Goal: Task Accomplishment & Management: Manage account settings

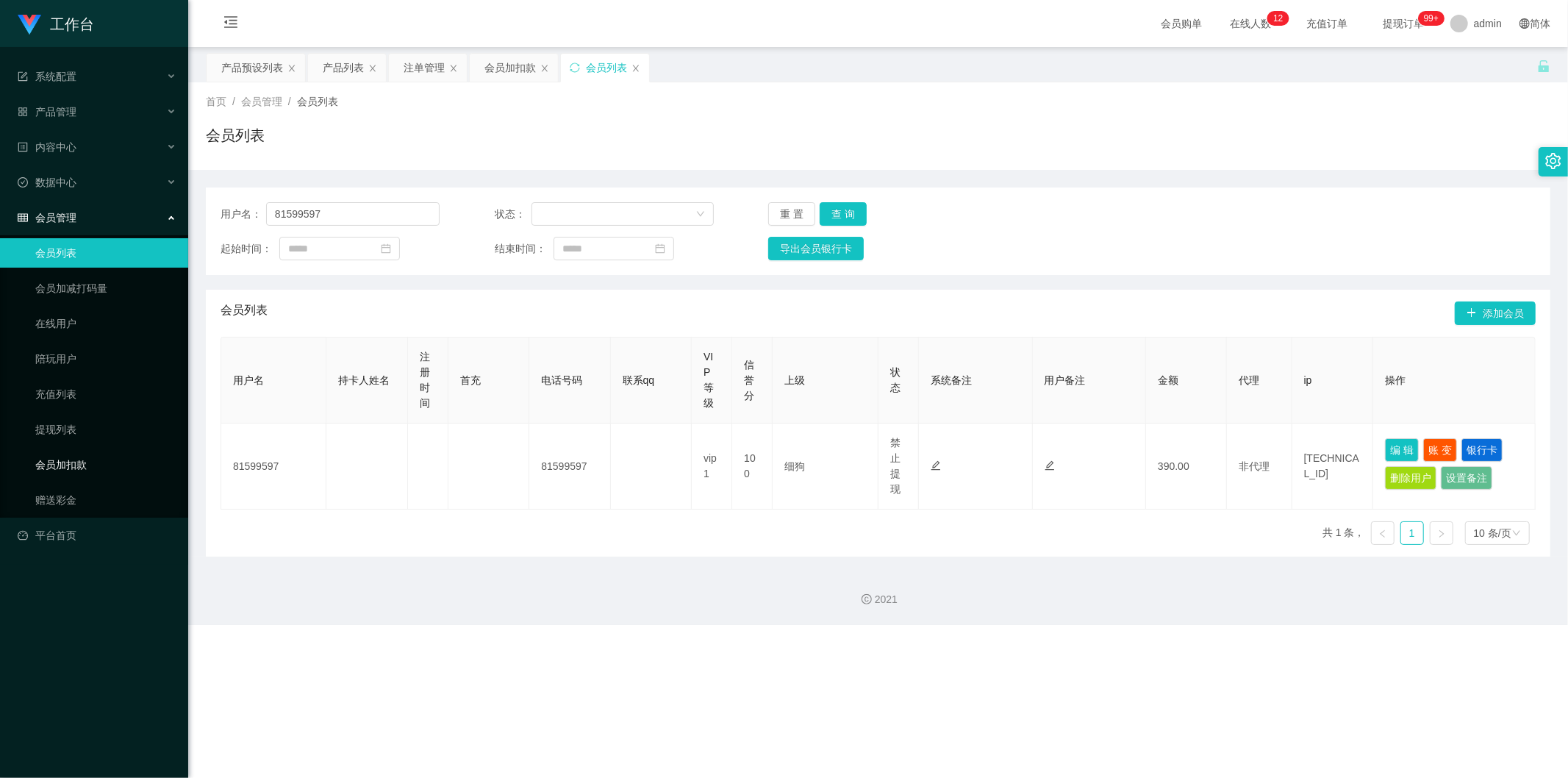
click at [105, 293] on link "会员加扣款" at bounding box center [105, 465] width 141 height 30
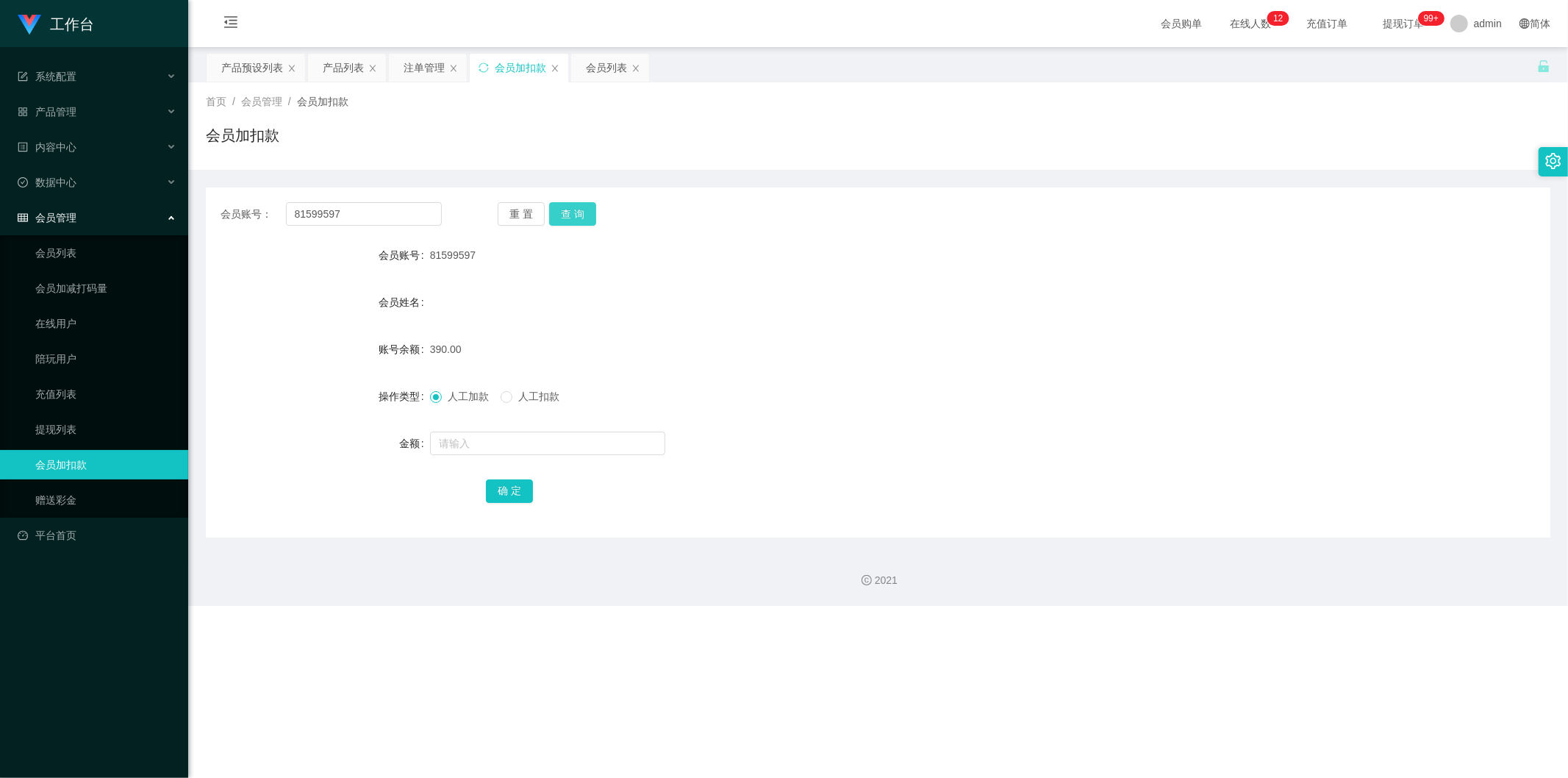
click at [556, 206] on button "查 询" at bounding box center [572, 213] width 47 height 23
click at [112, 77] on div "系统配置" at bounding box center [94, 76] width 188 height 30
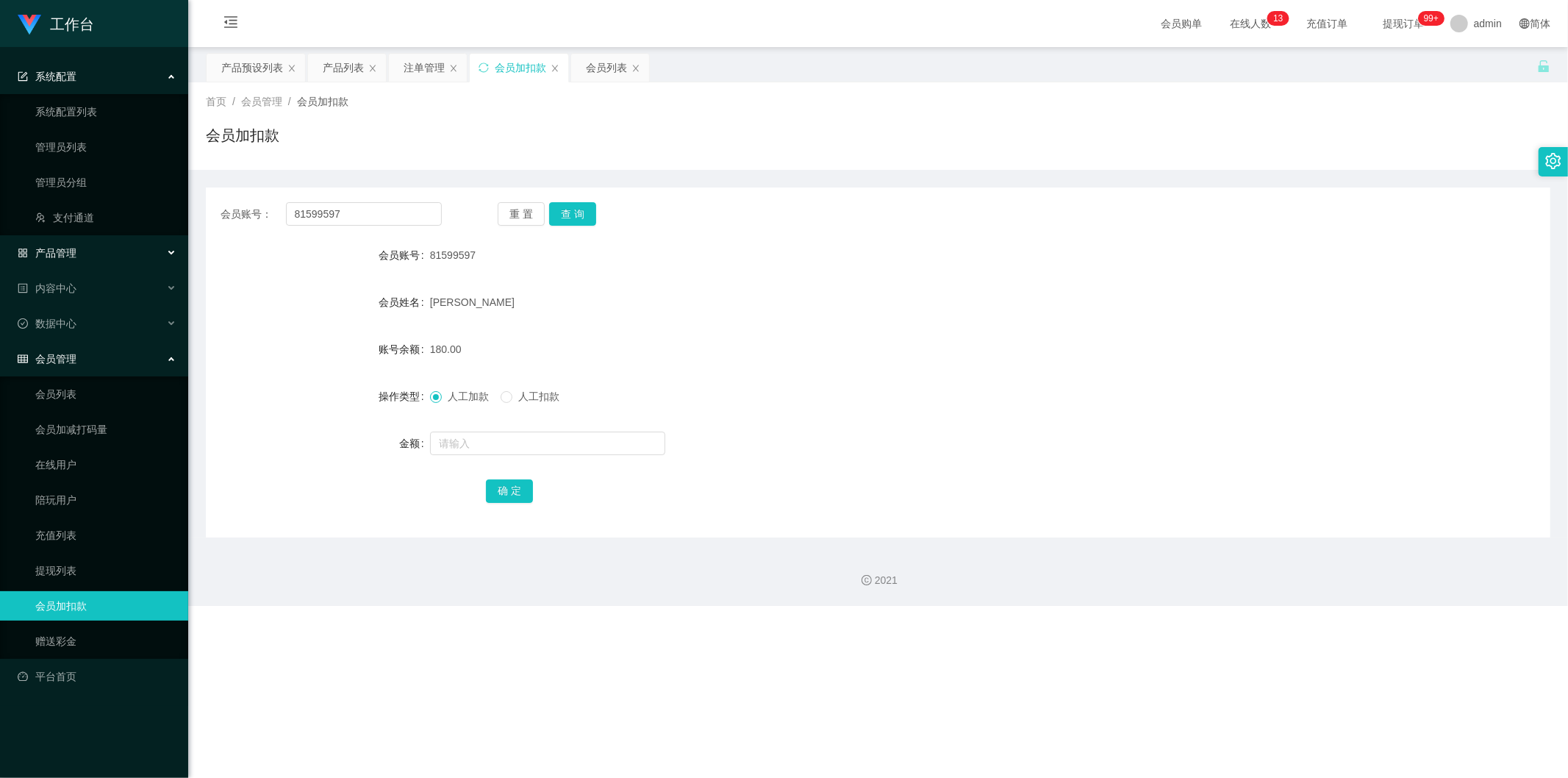
click at [98, 250] on div "产品管理" at bounding box center [94, 253] width 188 height 30
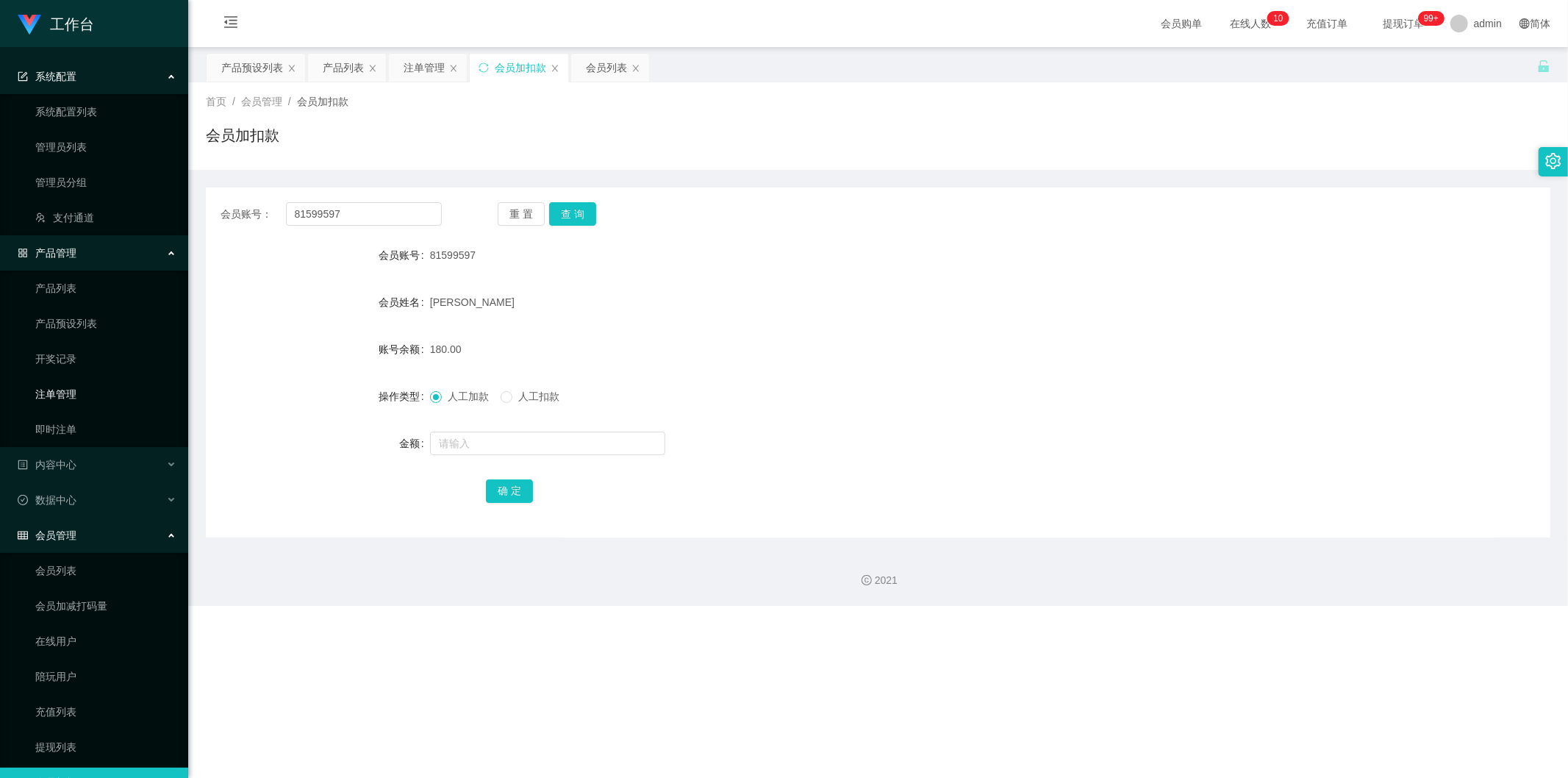
click at [104, 293] on link "注单管理" at bounding box center [105, 394] width 141 height 30
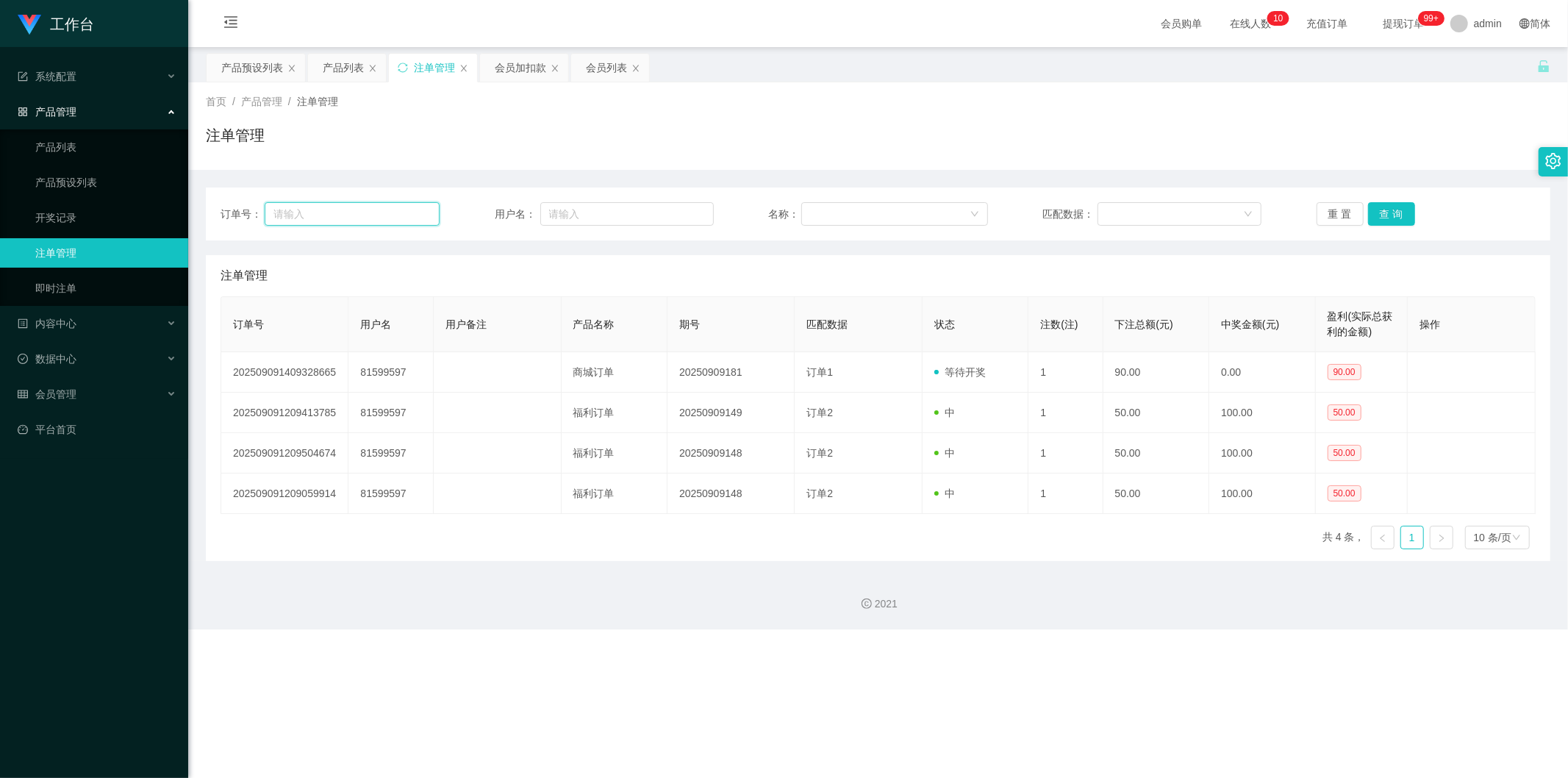
click at [331, 217] on input "text" at bounding box center [352, 213] width 175 height 23
paste input "97284889"
type input "9"
click at [591, 202] on input "text" at bounding box center [627, 213] width 173 height 23
paste input "97284889"
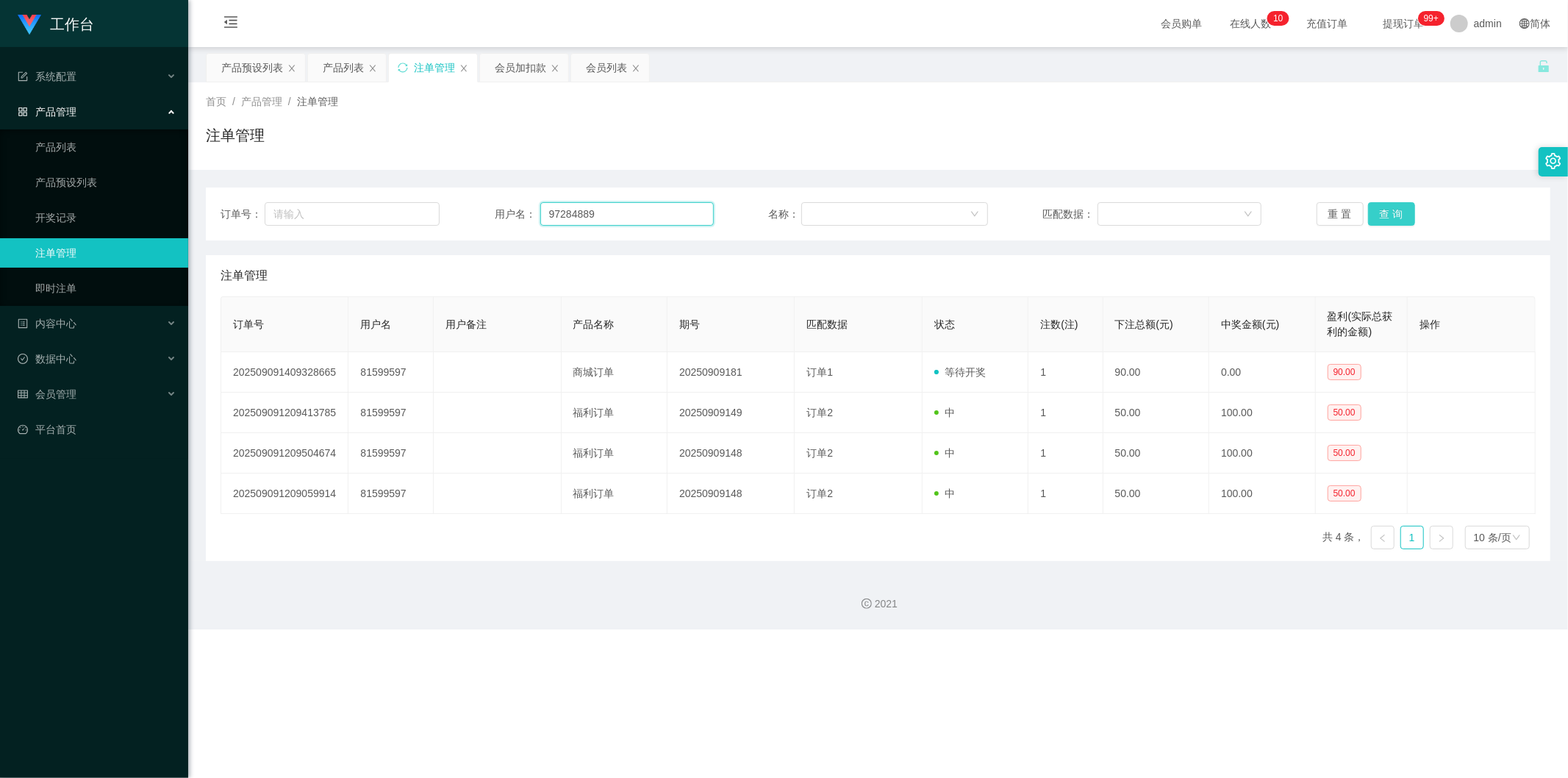
type input "97284889"
click at [591, 205] on button "查 询" at bounding box center [1391, 213] width 47 height 23
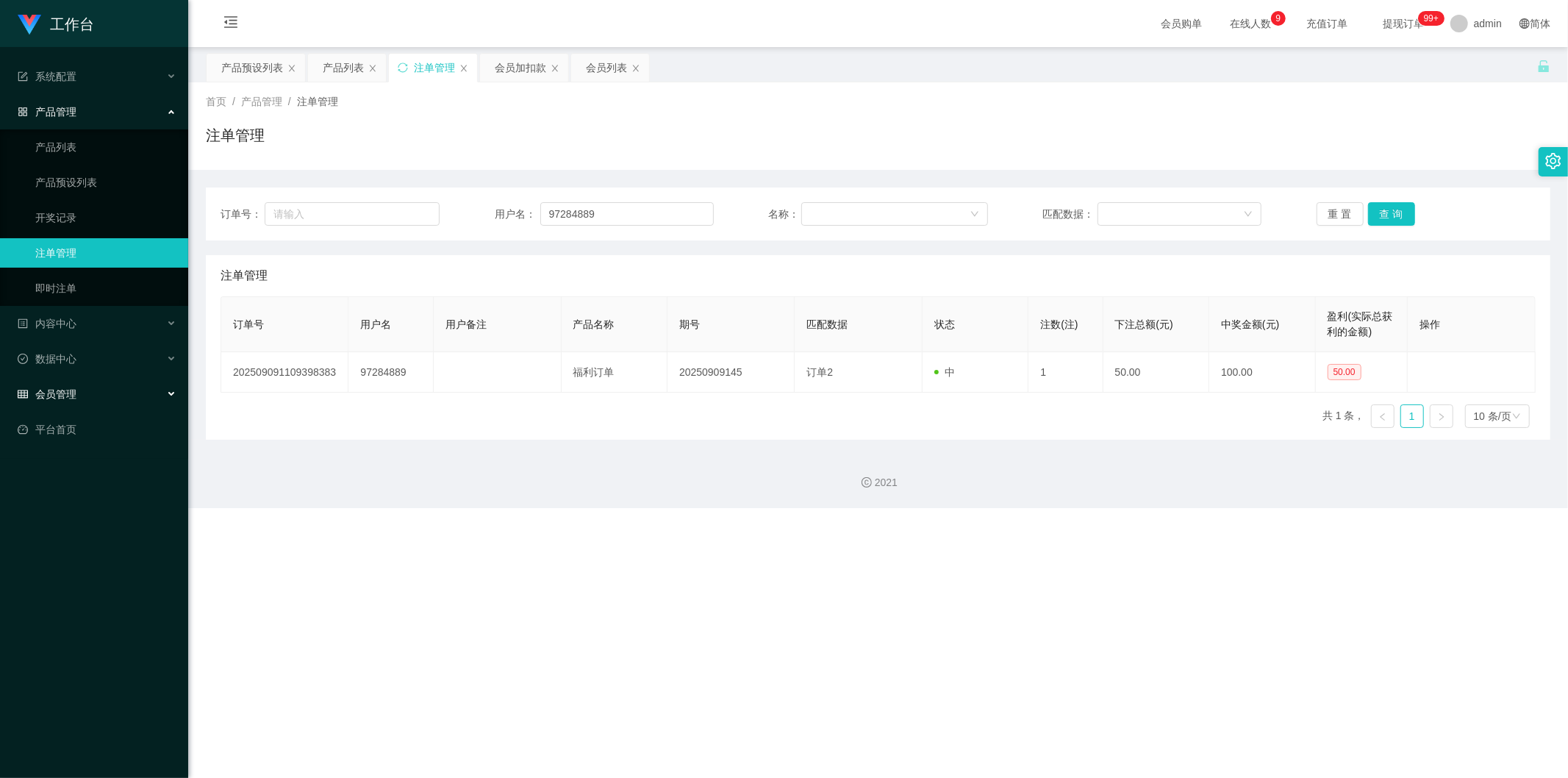
click at [114, 293] on div "会员管理" at bounding box center [94, 394] width 188 height 30
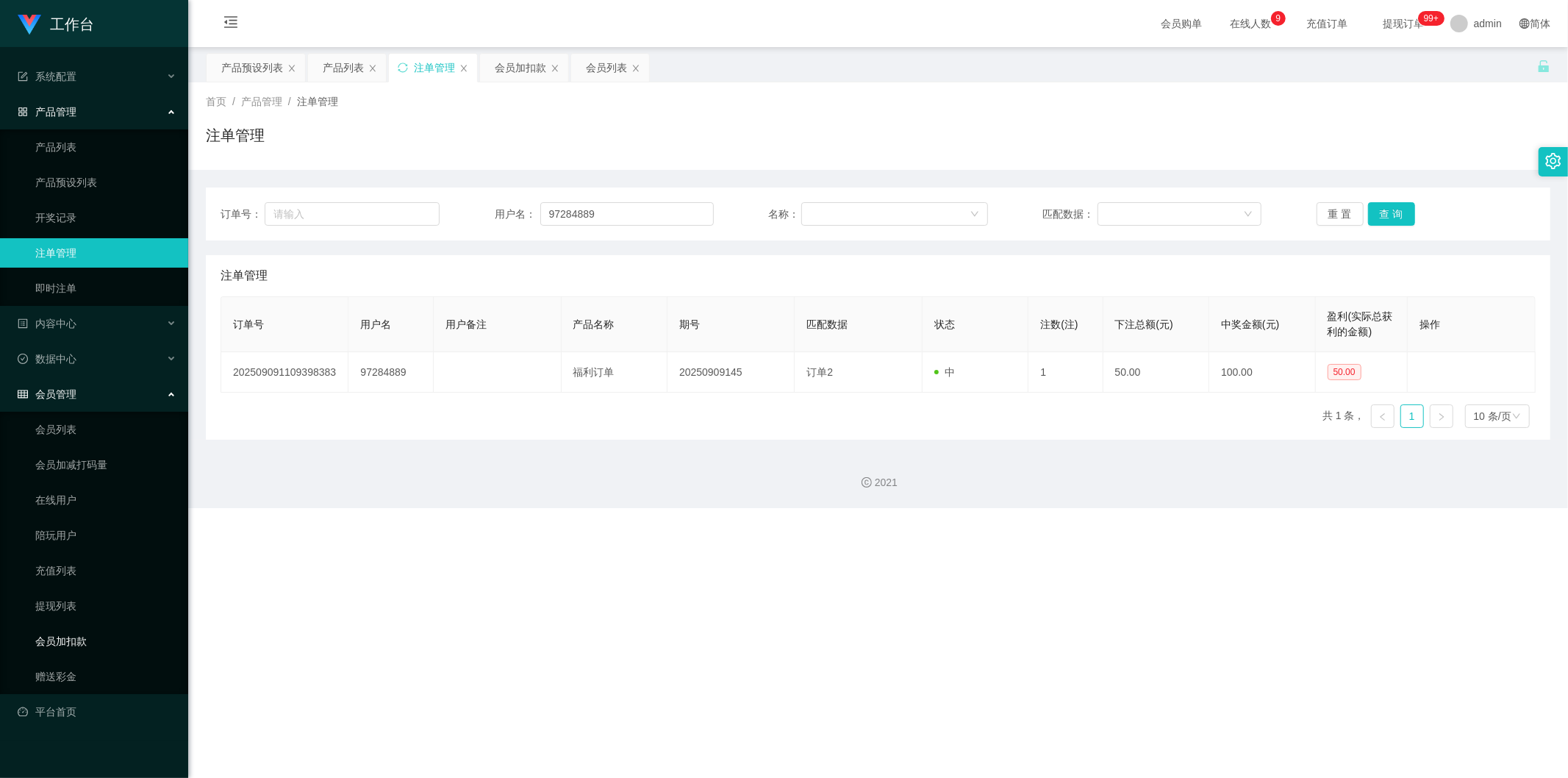
click at [94, 293] on link "会员加扣款" at bounding box center [105, 641] width 141 height 30
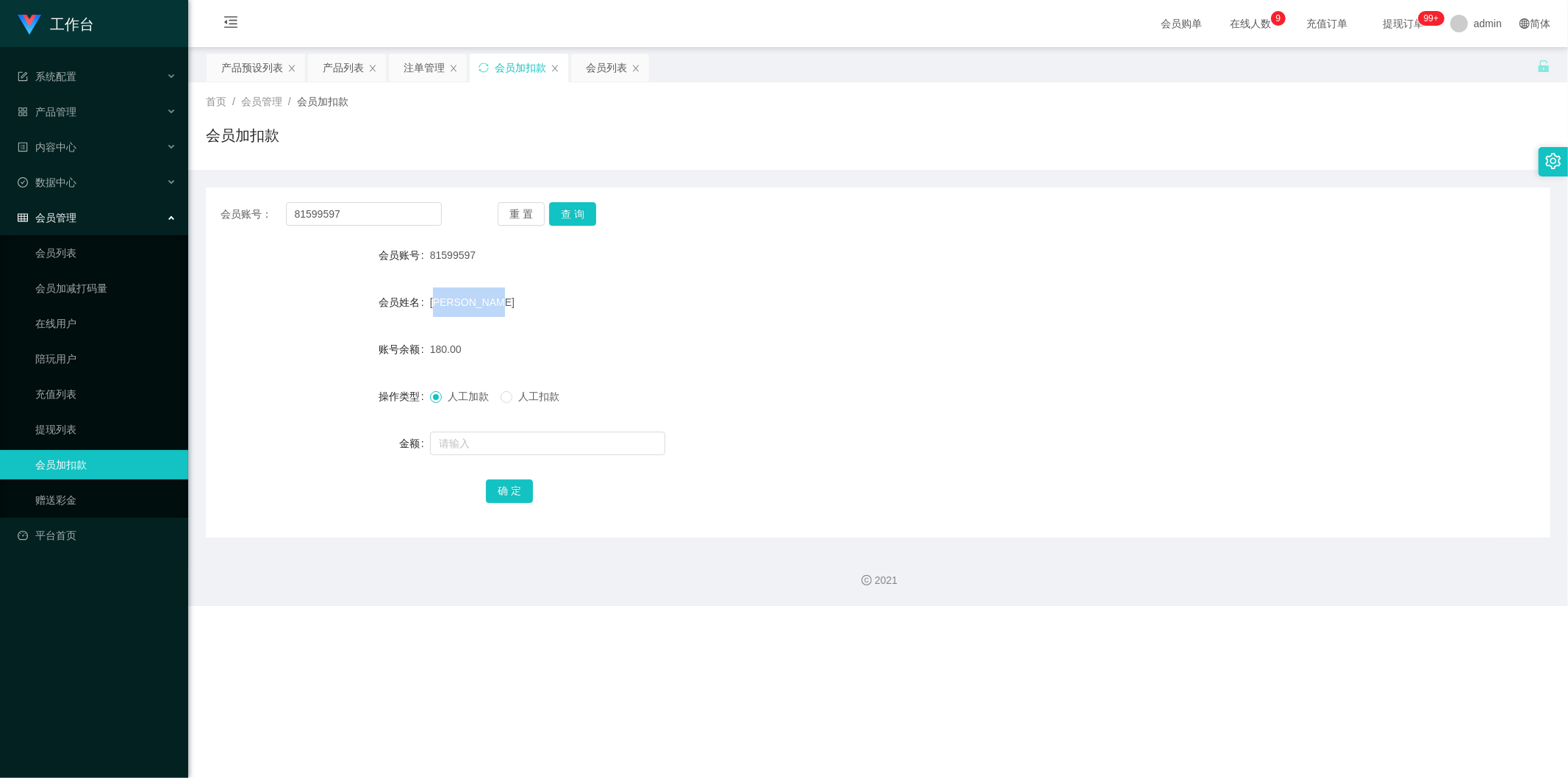
drag, startPoint x: 428, startPoint y: 301, endPoint x: 482, endPoint y: 302, distance: 54.0
click at [482, 293] on div "[PERSON_NAME]" at bounding box center [822, 302] width 784 height 30
copy span "[PERSON_NAME]"
click at [87, 108] on div "产品管理" at bounding box center [94, 111] width 188 height 30
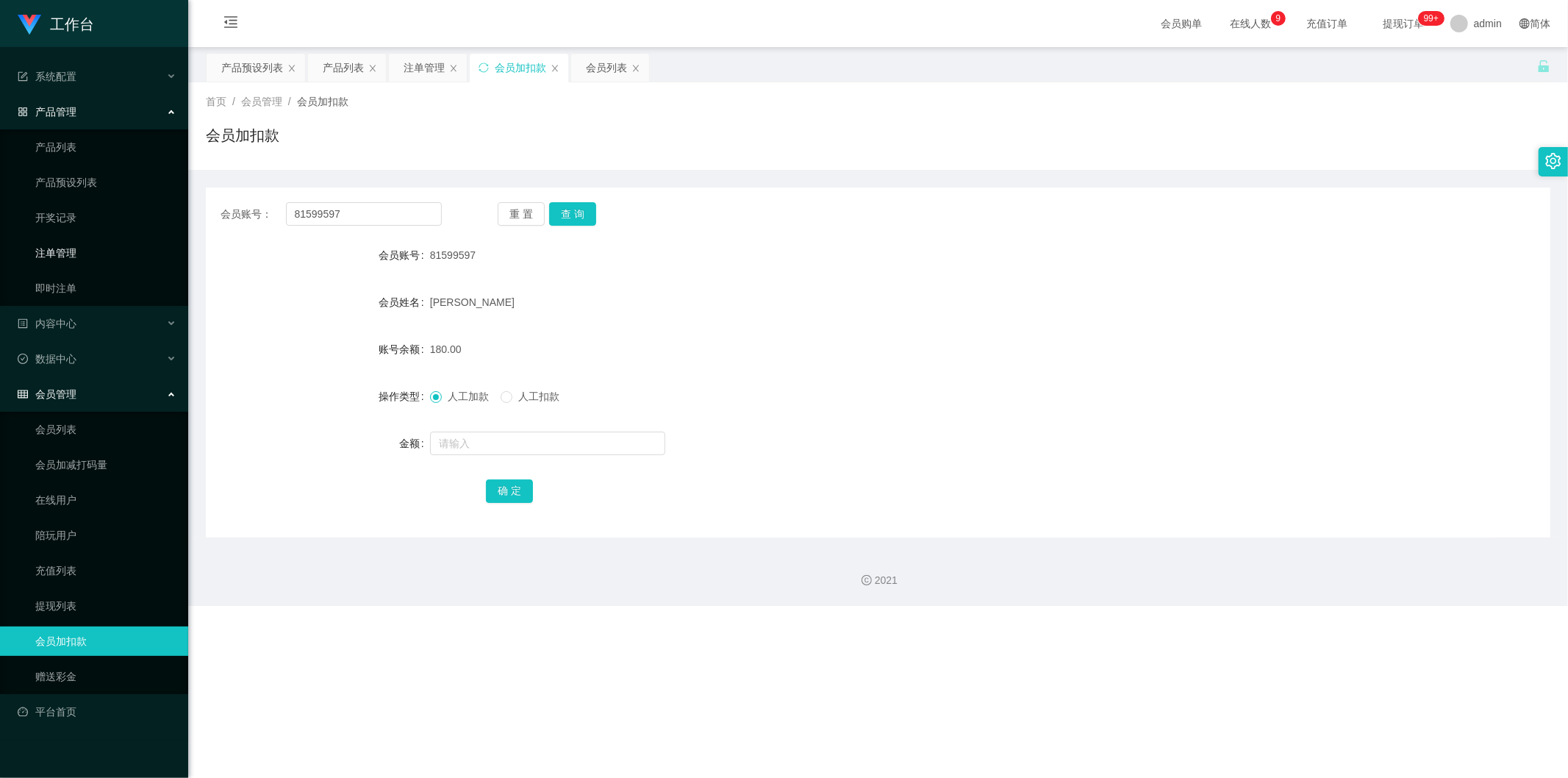
click at [120, 260] on link "注单管理" at bounding box center [105, 253] width 141 height 30
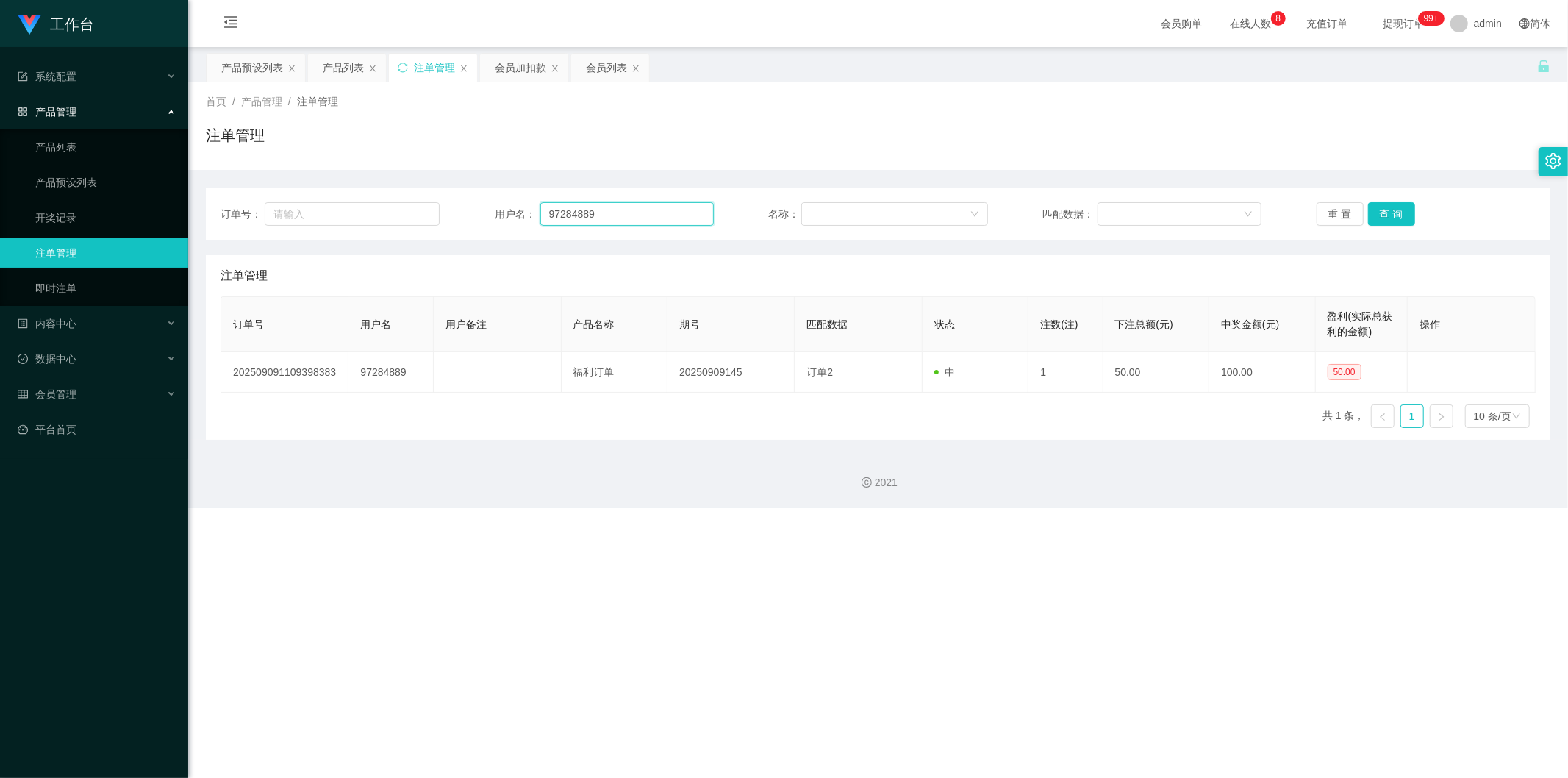
drag, startPoint x: 589, startPoint y: 208, endPoint x: 822, endPoint y: 200, distance: 233.1
click at [529, 219] on div "用户名： 97284889" at bounding box center [604, 213] width 219 height 23
paste input "[PERSON_NAME]"
click at [591, 206] on button "查 询" at bounding box center [1391, 213] width 47 height 23
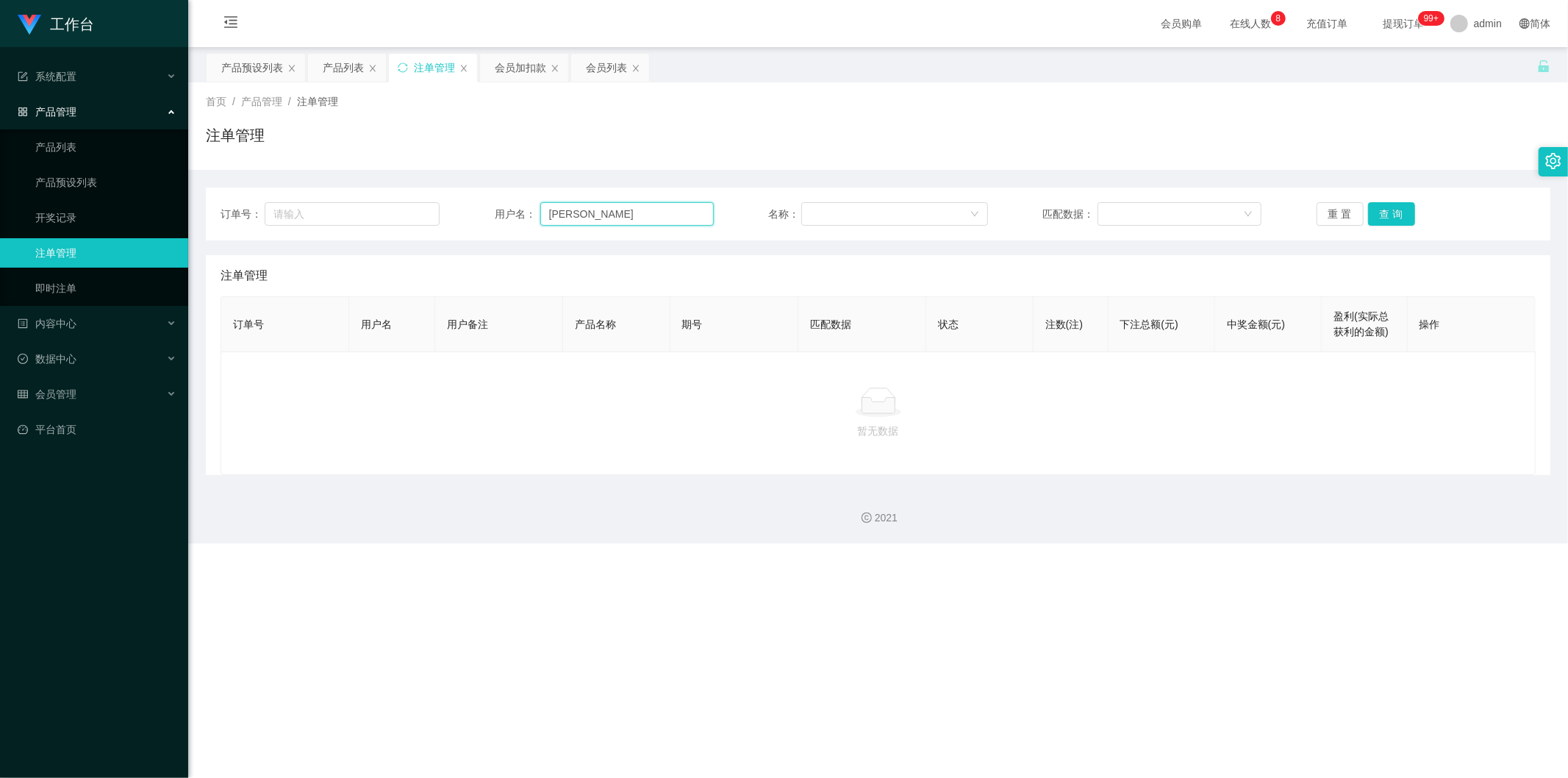
click at [577, 215] on input "[PERSON_NAME]" at bounding box center [627, 213] width 173 height 23
type input "ImranKhan"
click at [591, 208] on button "查 询" at bounding box center [1391, 213] width 47 height 23
drag, startPoint x: 612, startPoint y: 210, endPoint x: 392, endPoint y: 226, distance: 220.6
click at [392, 226] on div "订单号： 用户名： ImranKhan 名称： 匹配数据： 重 置 查 询" at bounding box center [878, 214] width 1344 height 53
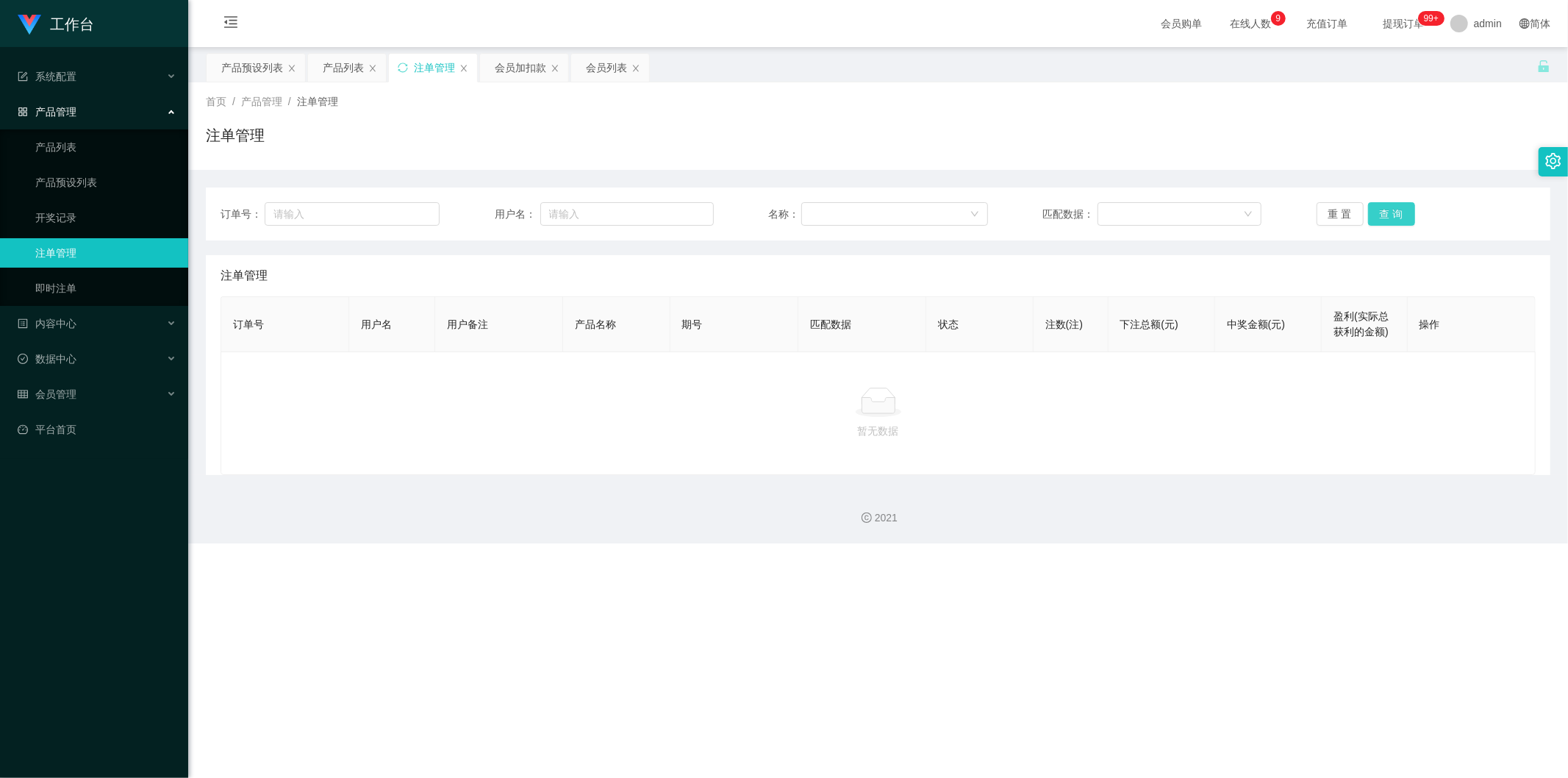
click at [591, 209] on button "查 询" at bounding box center [1391, 213] width 47 height 23
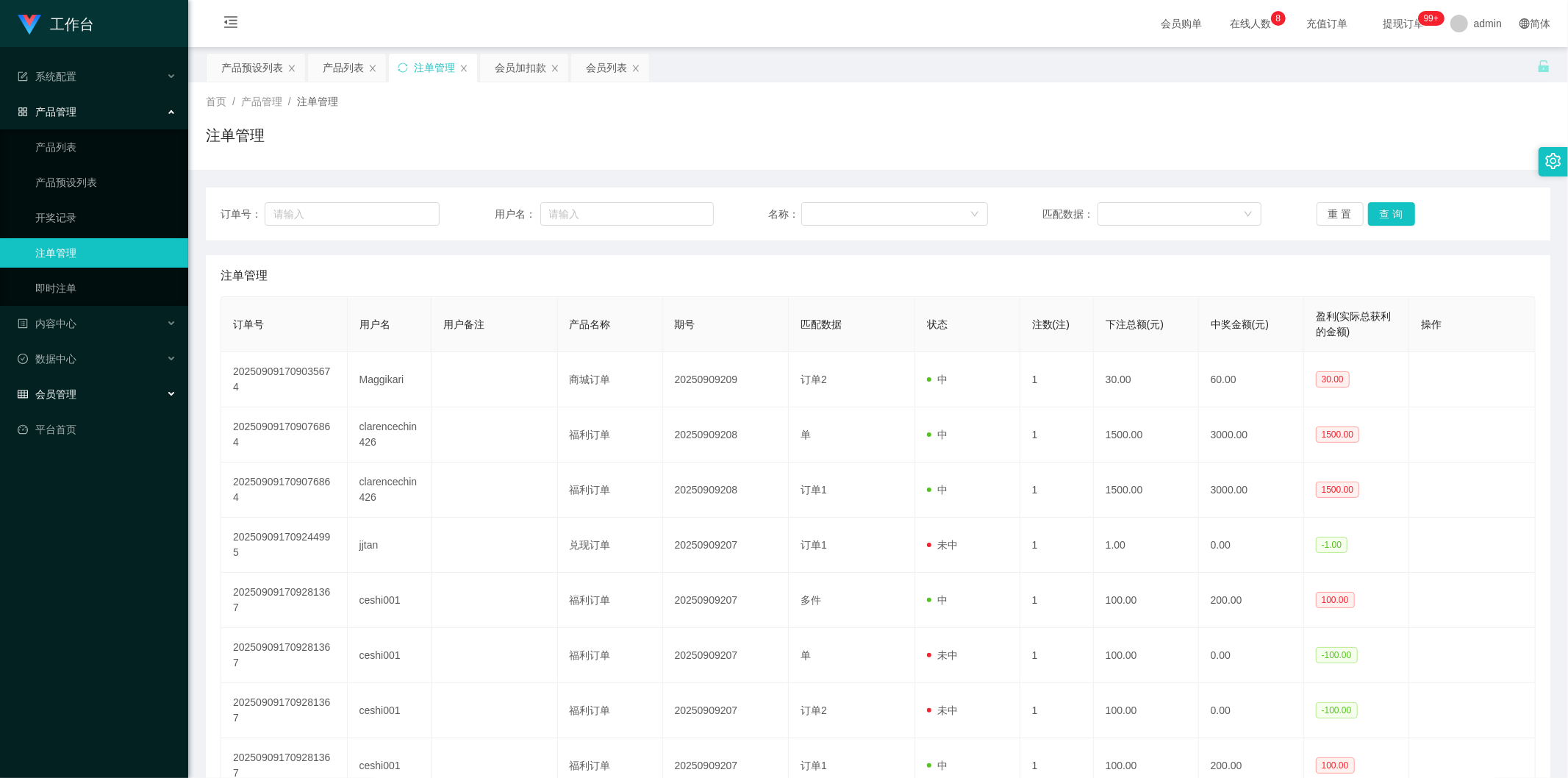
click at [114, 293] on div "会员管理" at bounding box center [94, 394] width 188 height 30
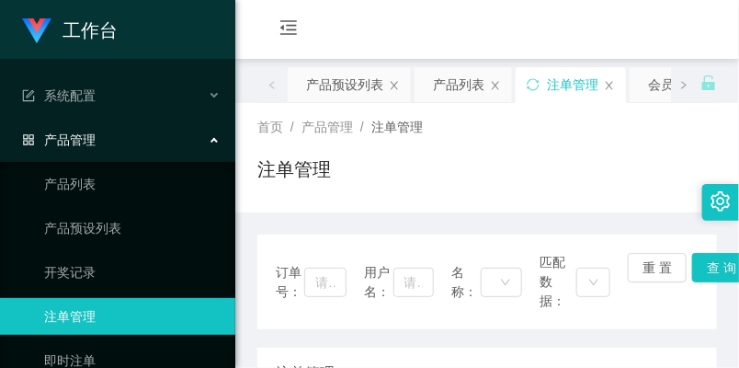
click at [277, 204] on div "首页 / 产品管理 / 注单管理 / 注单管理" at bounding box center [487, 157] width 504 height 109
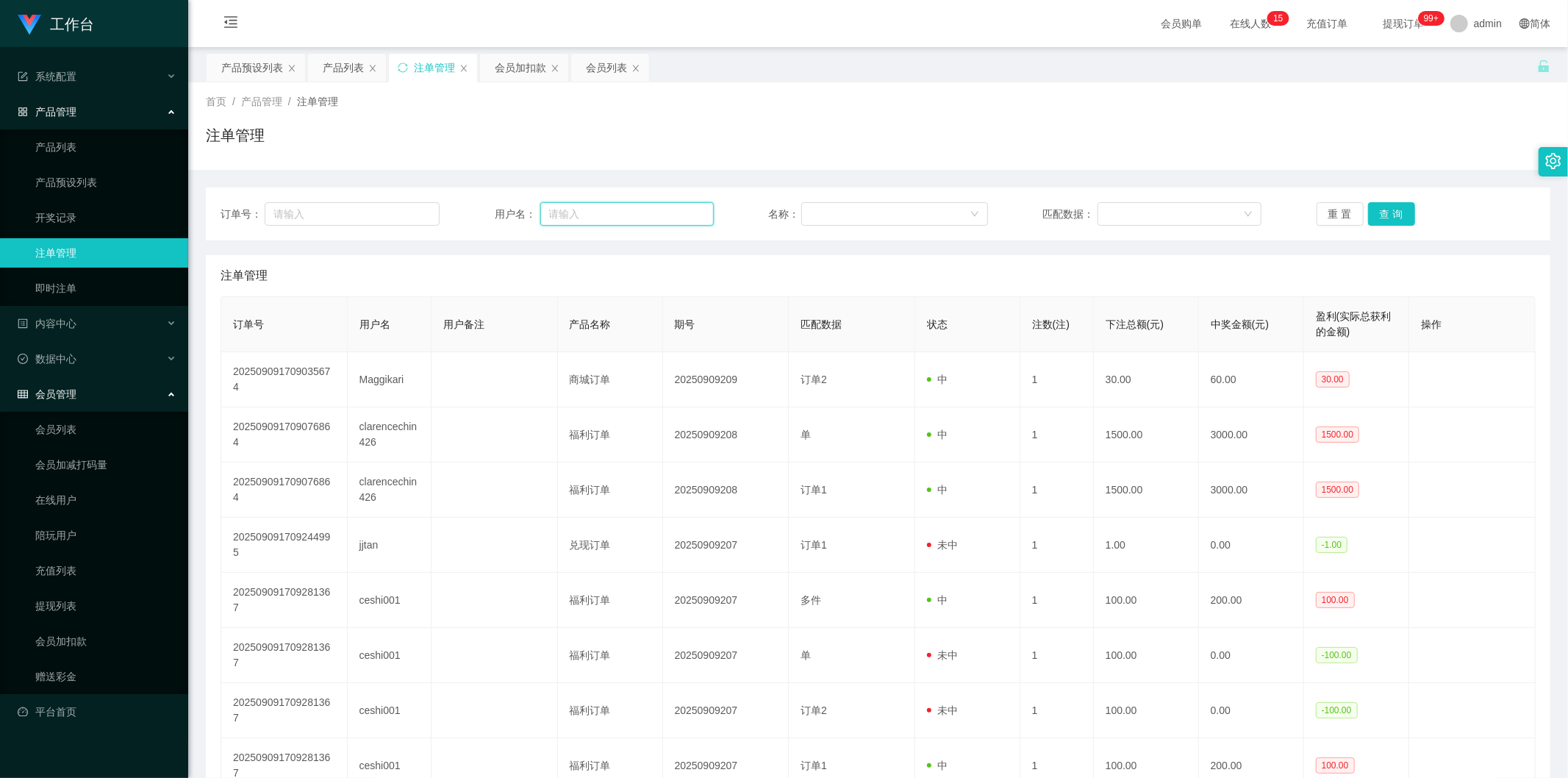
click at [563, 215] on input "text" at bounding box center [627, 213] width 173 height 23
paste input "81599597"
type input "81599597"
click at [591, 213] on button "查 询" at bounding box center [1391, 213] width 47 height 23
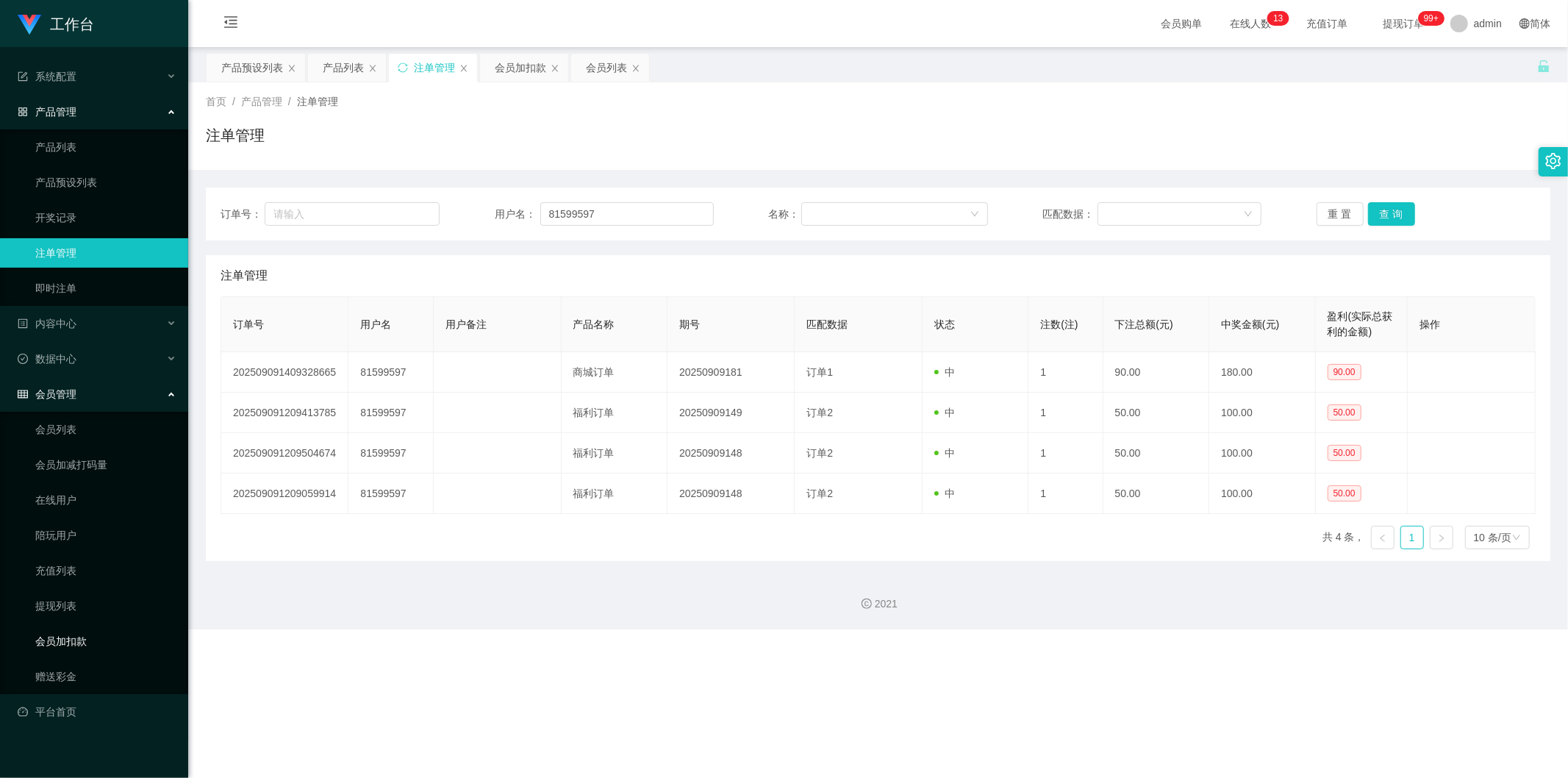
click at [56, 293] on link "会员加扣款" at bounding box center [105, 641] width 141 height 30
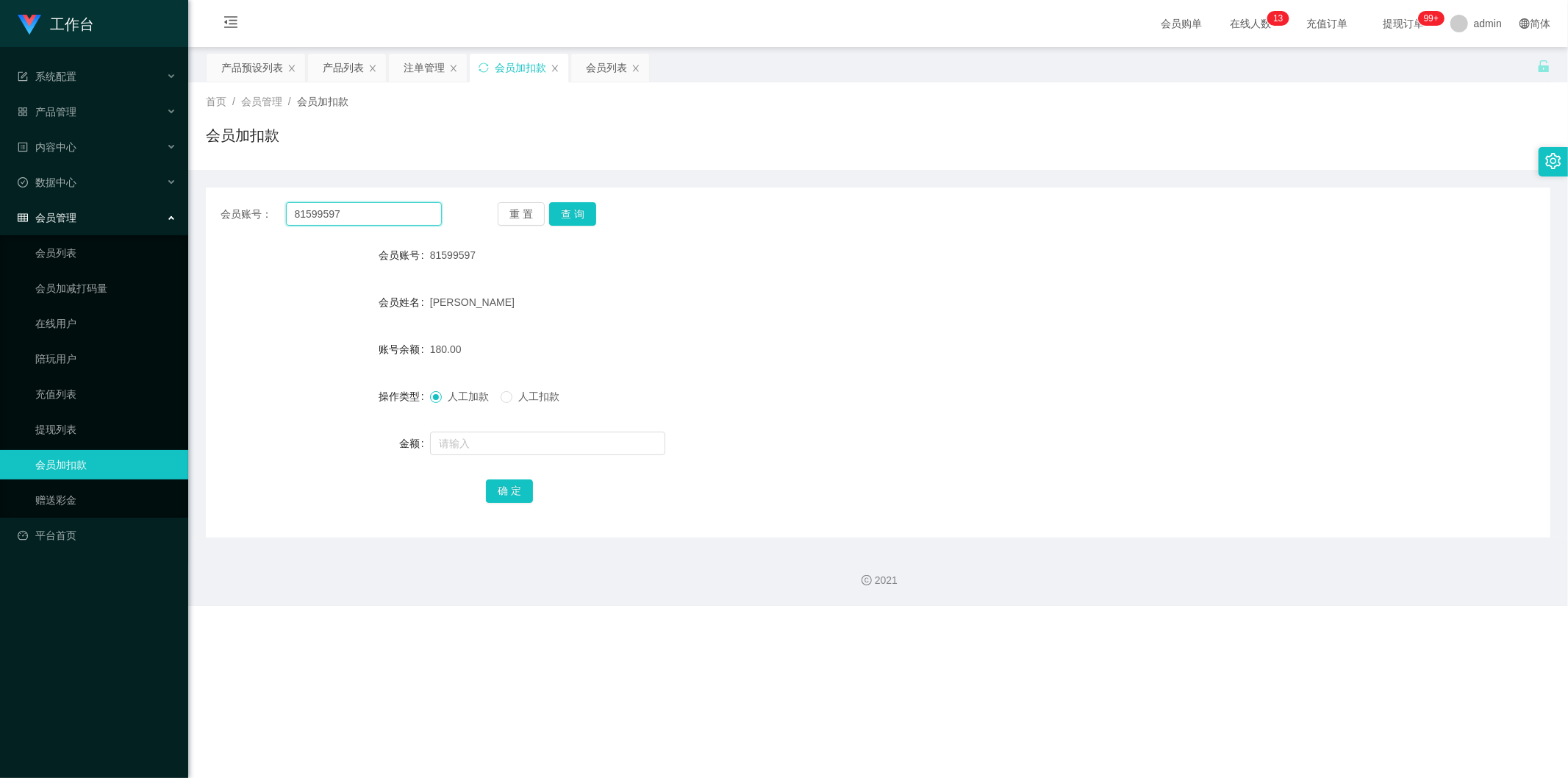
drag, startPoint x: 344, startPoint y: 214, endPoint x: 277, endPoint y: 221, distance: 67.4
click at [277, 221] on div "会员账号： 81599597" at bounding box center [331, 213] width 221 height 23
paste input "text"
type input "81599597"
click at [569, 205] on button "查 询" at bounding box center [572, 213] width 47 height 23
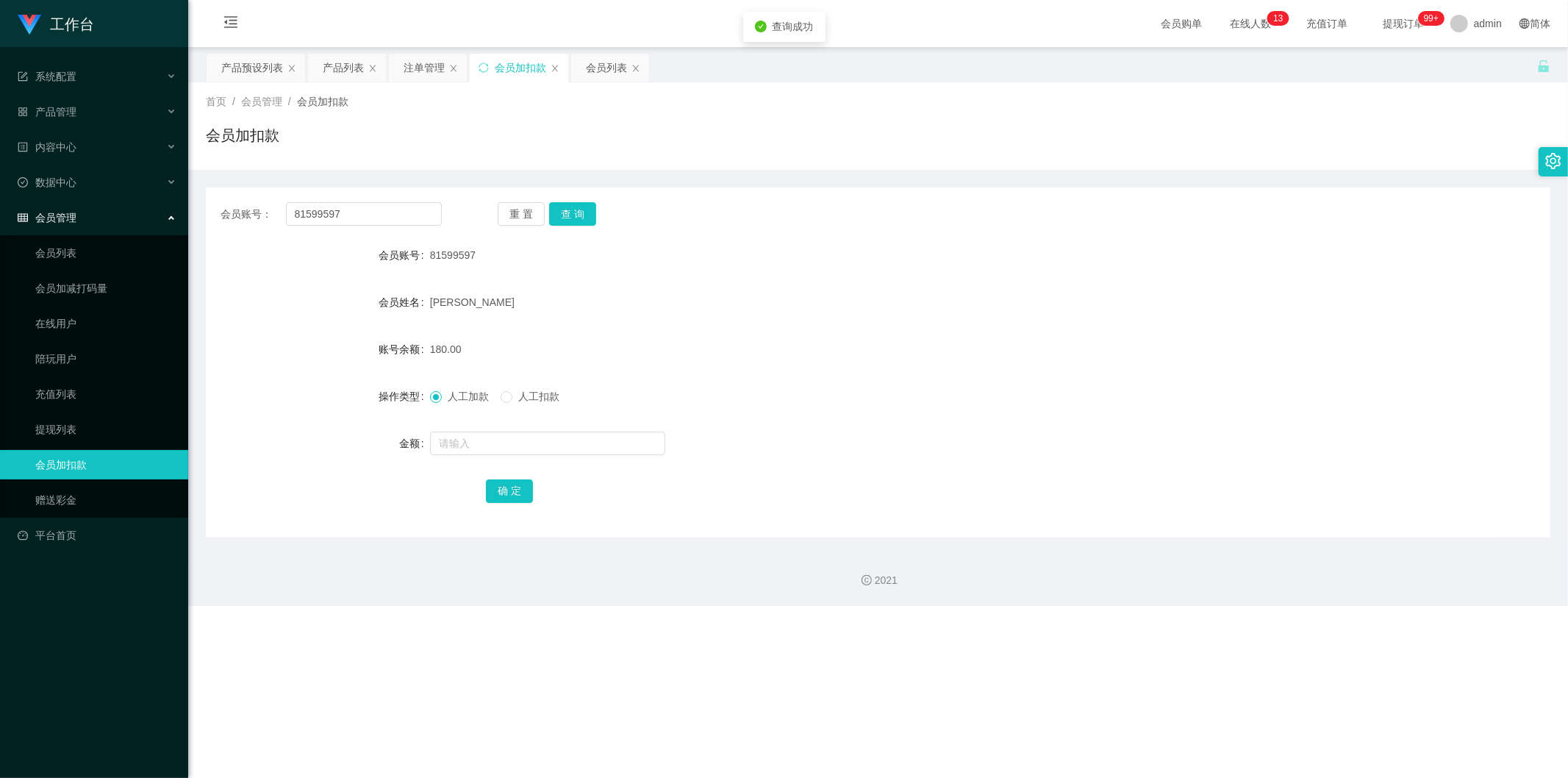
click at [54, 206] on div "会员管理" at bounding box center [94, 217] width 188 height 30
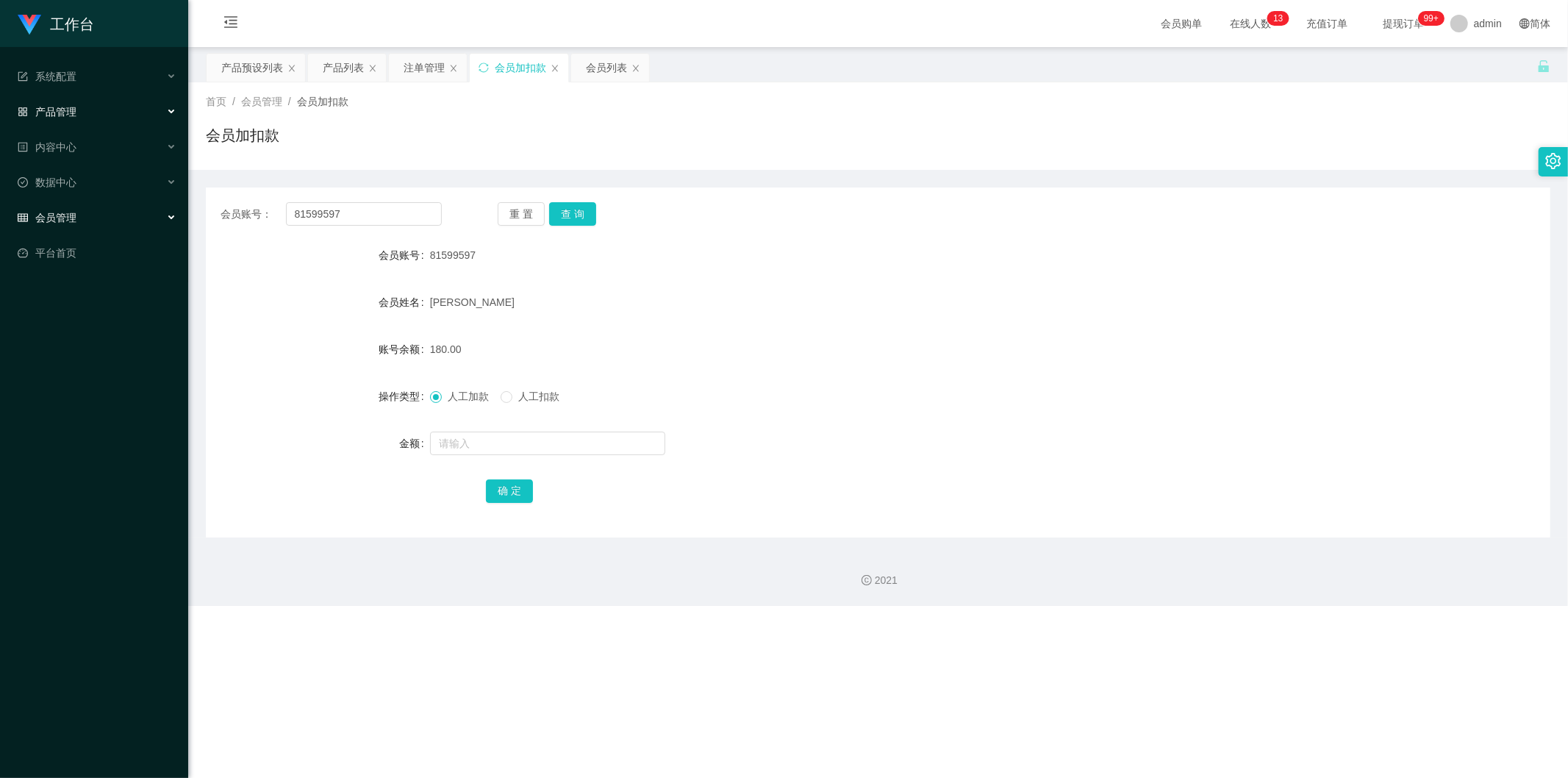
click at [100, 111] on div "产品管理" at bounding box center [94, 111] width 188 height 30
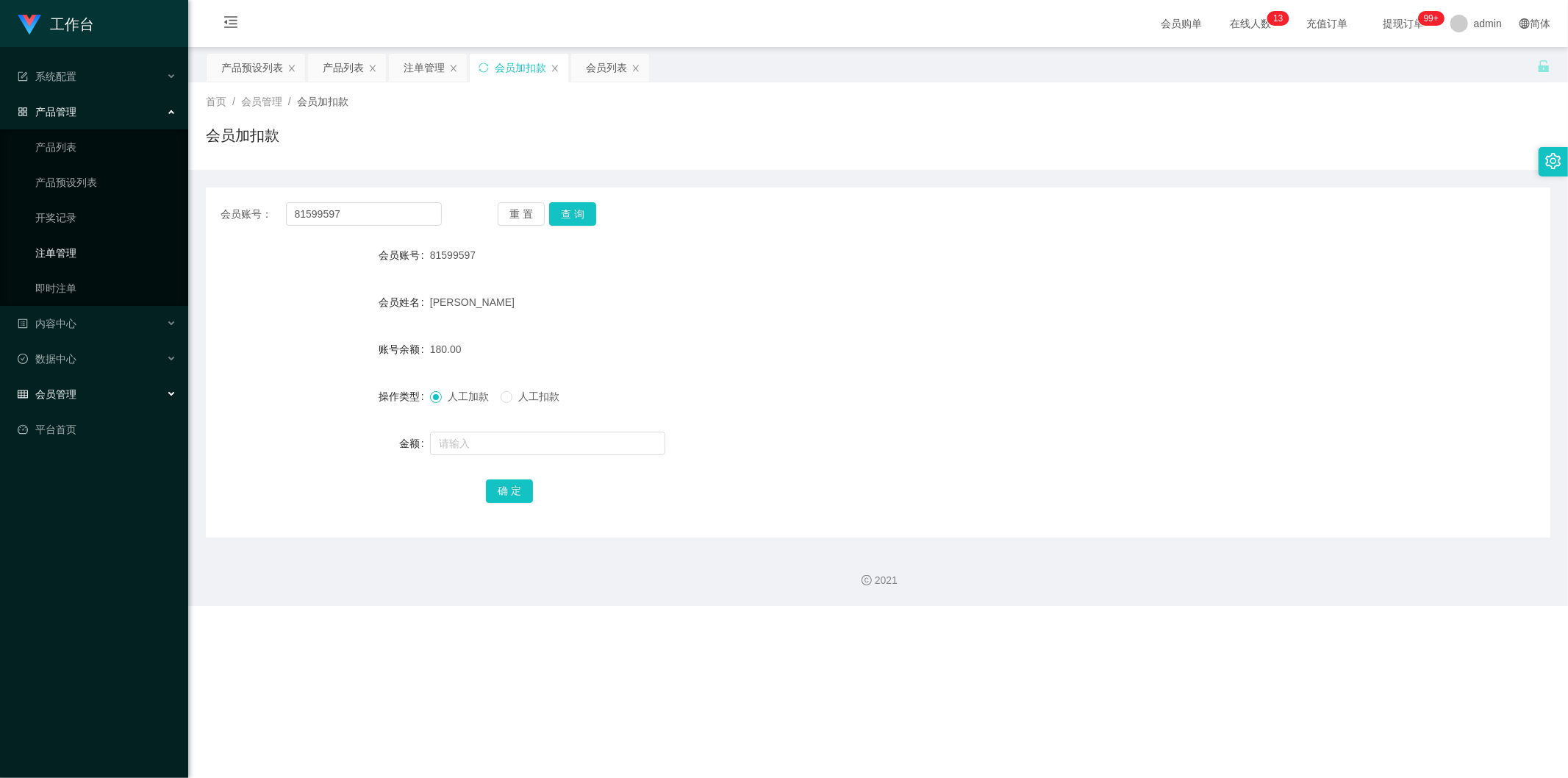
click at [114, 245] on link "注单管理" at bounding box center [105, 253] width 141 height 30
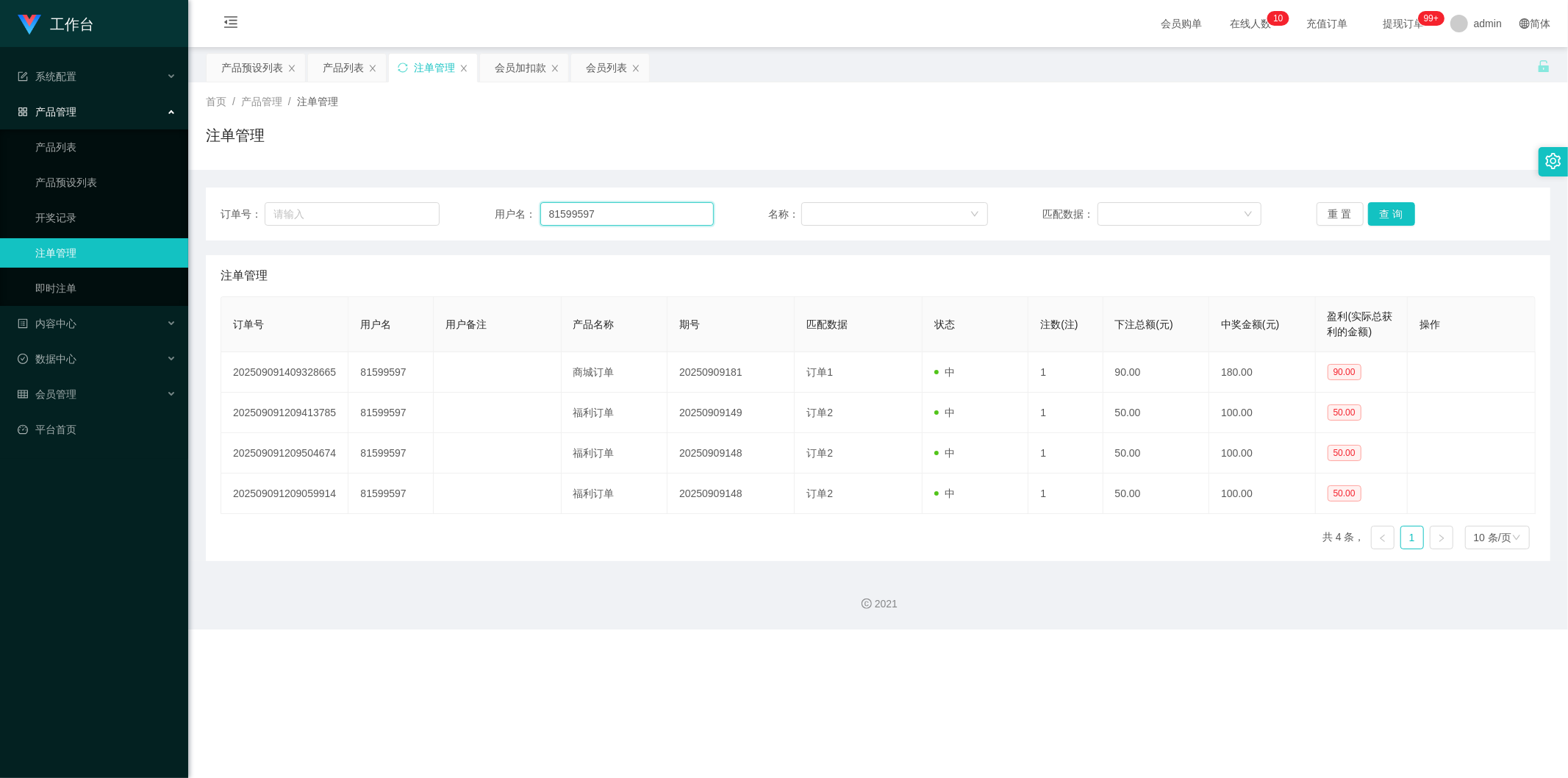
drag, startPoint x: 633, startPoint y: 215, endPoint x: 539, endPoint y: 217, distance: 94.0
click at [540, 217] on input "81599597" at bounding box center [627, 213] width 173 height 23
paste input "81599597"
type input "81599597"
click at [591, 208] on button "查 询" at bounding box center [1391, 213] width 47 height 23
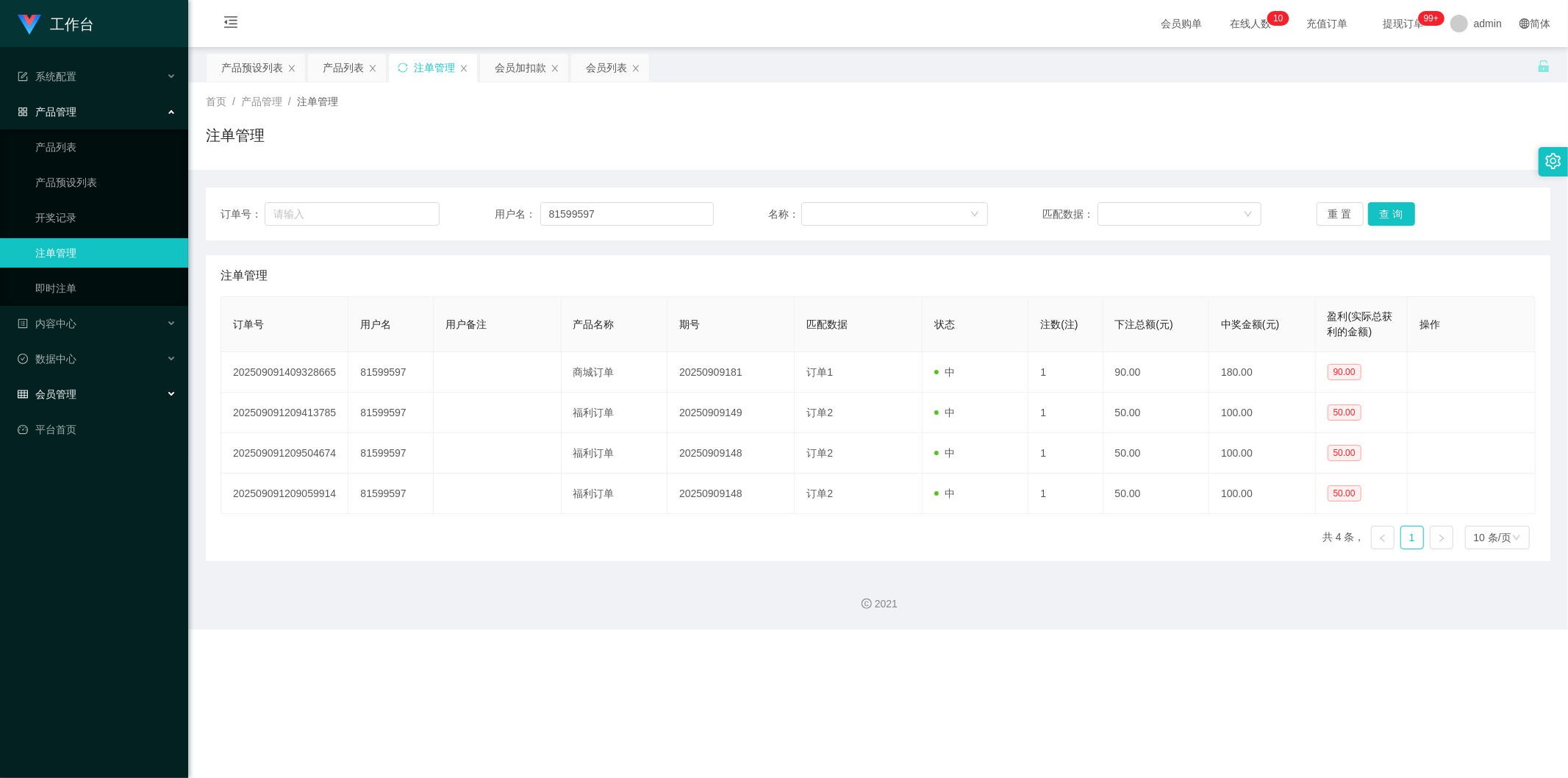
click at [98, 293] on div "会员管理" at bounding box center [94, 394] width 188 height 30
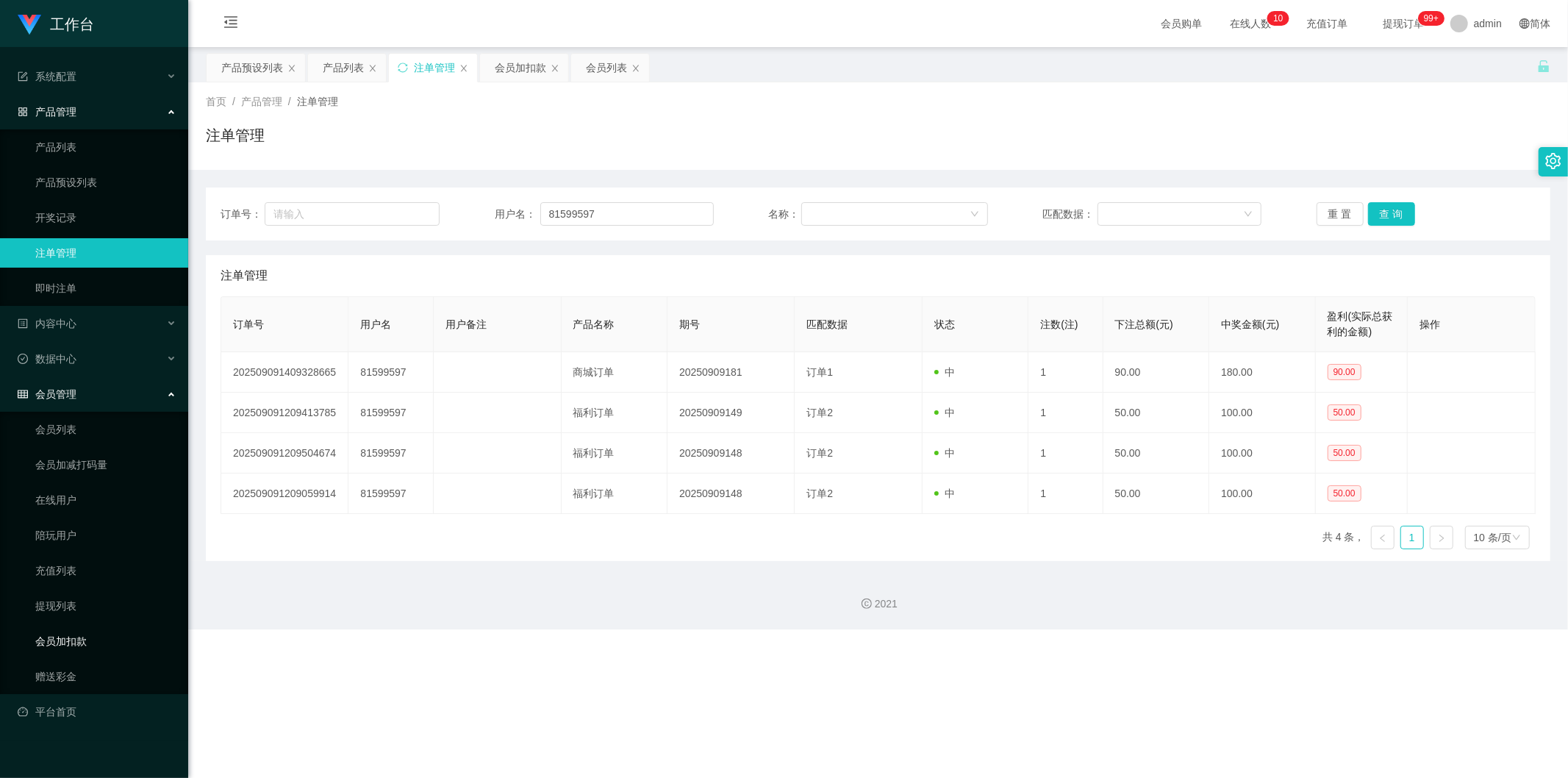
click at [116, 293] on link "会员加扣款" at bounding box center [105, 641] width 141 height 30
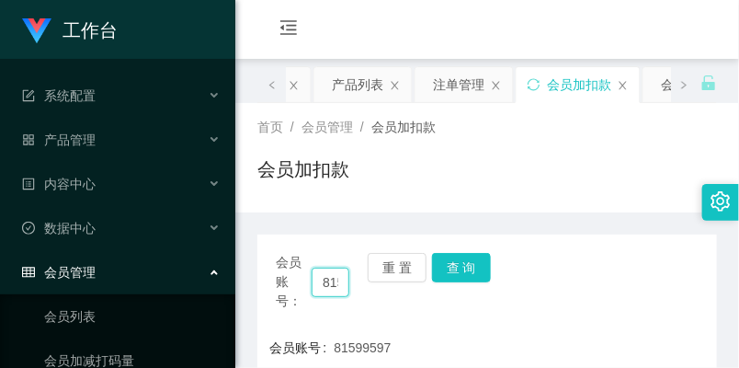
click at [327, 282] on input "81599597" at bounding box center [331, 282] width 38 height 29
click at [315, 280] on div "会员账号： 81599597" at bounding box center [313, 282] width 74 height 58
click at [318, 279] on input "81599597" at bounding box center [331, 282] width 38 height 29
drag, startPoint x: 318, startPoint y: 279, endPoint x: 371, endPoint y: 298, distance: 55.9
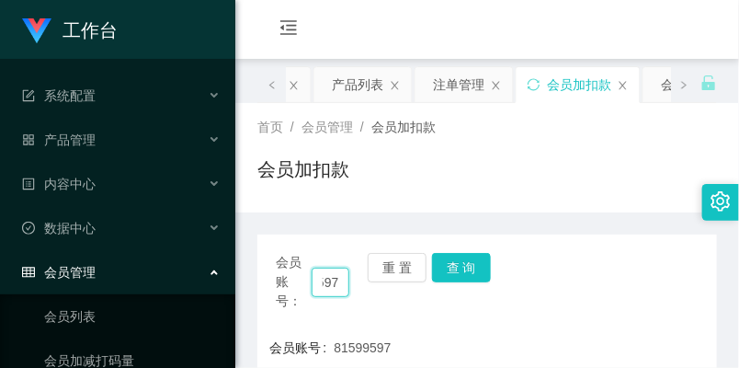
click at [371, 298] on div "会员账号： 81599597 重 置 查 询" at bounding box center [488, 282] width 460 height 58
paste input "97284889"
type input "97284889"
click at [464, 259] on button "查 询" at bounding box center [461, 267] width 59 height 29
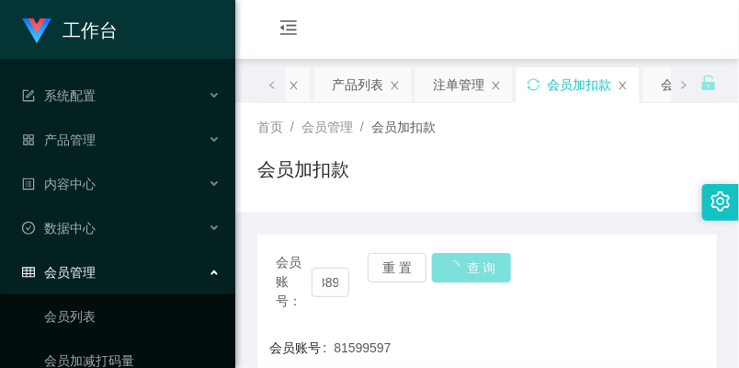
scroll to position [0, 0]
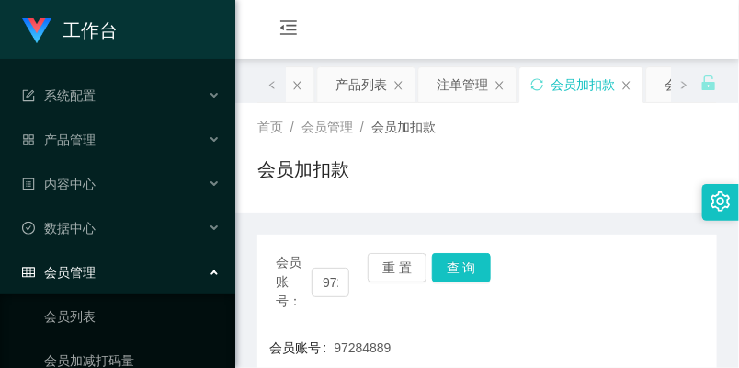
click at [335, 189] on div "会员加扣款" at bounding box center [488, 176] width 460 height 42
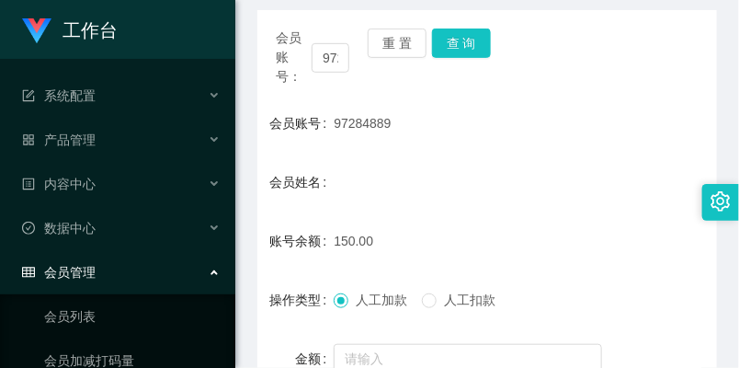
scroll to position [306, 0]
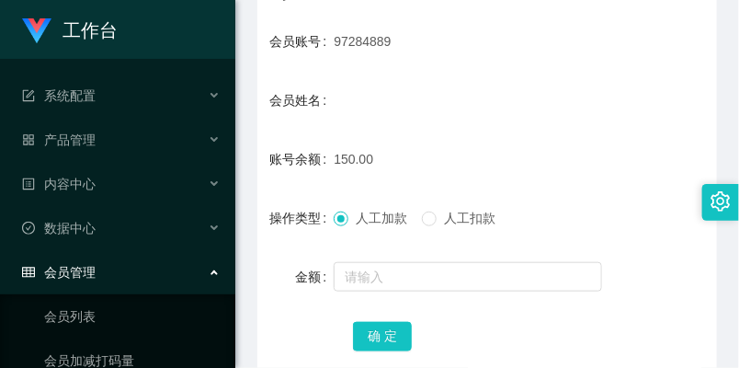
click at [445, 214] on span "人工扣款" at bounding box center [470, 218] width 66 height 15
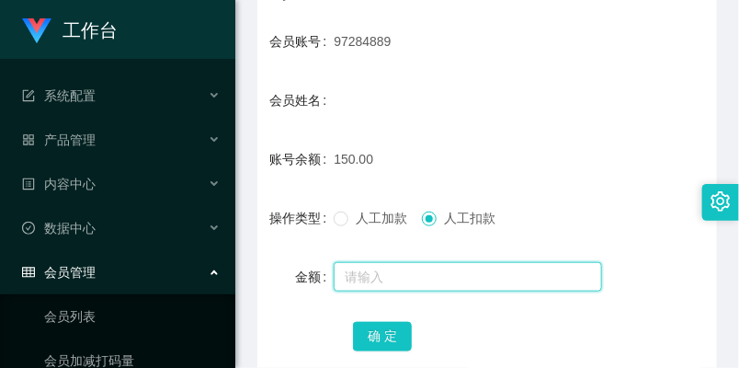
click at [418, 273] on input "text" at bounding box center [468, 276] width 269 height 29
type input "150"
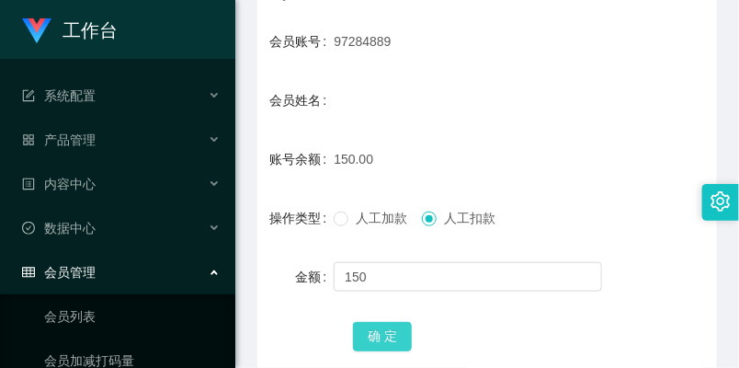
click at [390, 328] on button "确 定" at bounding box center [382, 336] width 59 height 29
